Goal: Information Seeking & Learning: Learn about a topic

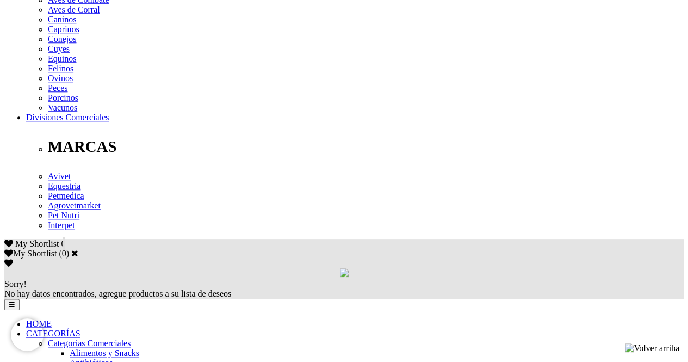
scroll to position [490, 0]
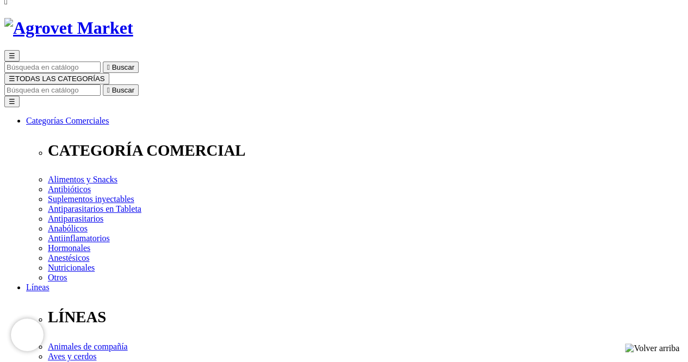
scroll to position [109, 0]
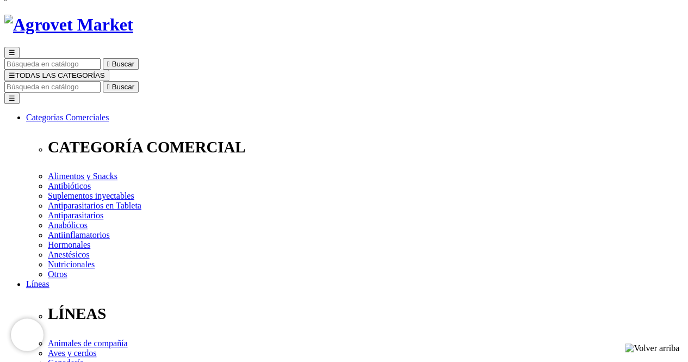
scroll to position [109, 0]
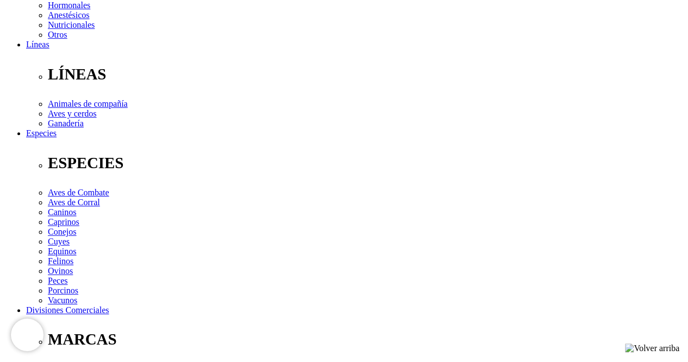
scroll to position [326, 0]
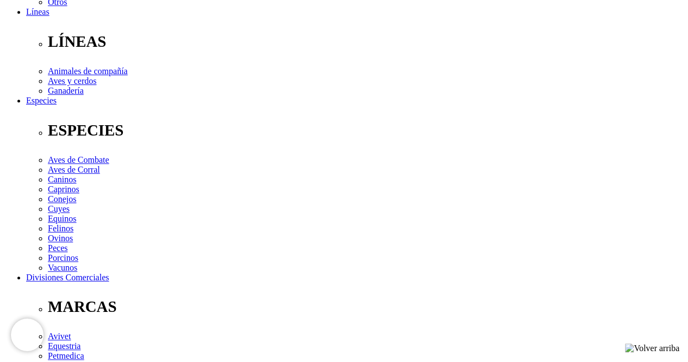
drag, startPoint x: 391, startPoint y: 233, endPoint x: 425, endPoint y: 236, distance: 34.3
drag, startPoint x: 627, startPoint y: 242, endPoint x: 35, endPoint y: 228, distance: 591.4
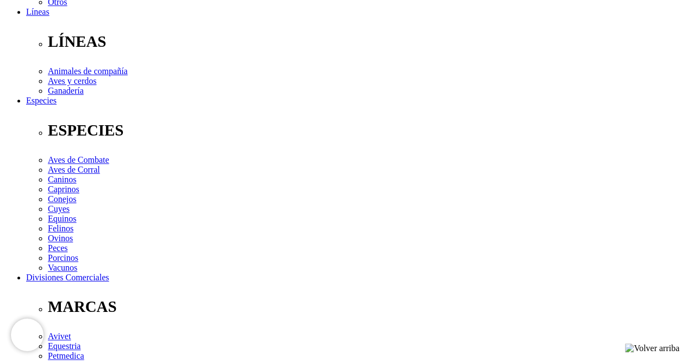
drag, startPoint x: 428, startPoint y: 233, endPoint x: 392, endPoint y: 233, distance: 35.9
copy p "Histidina"
drag, startPoint x: 205, startPoint y: 244, endPoint x: 642, endPoint y: 249, distance: 437.4
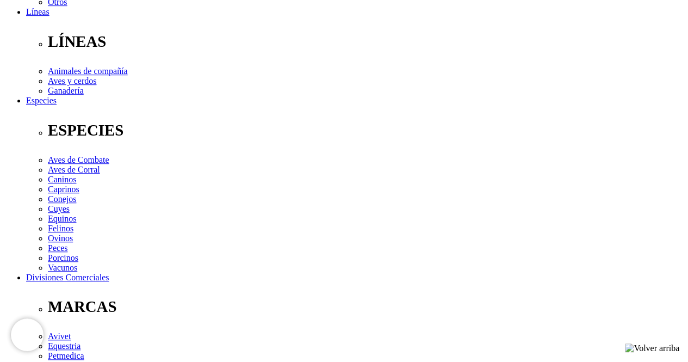
drag, startPoint x: 522, startPoint y: 246, endPoint x: 410, endPoint y: 244, distance: 112.1
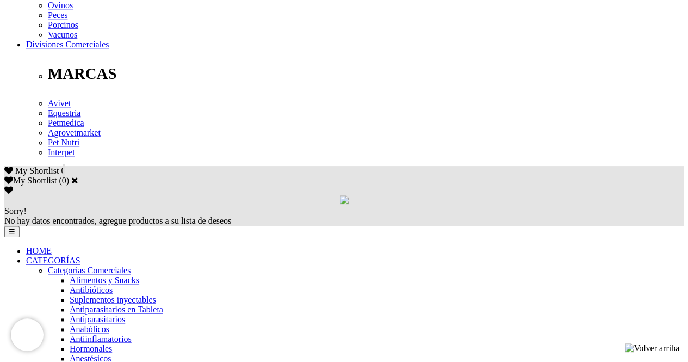
scroll to position [490, 0]
